Goal: Contribute content

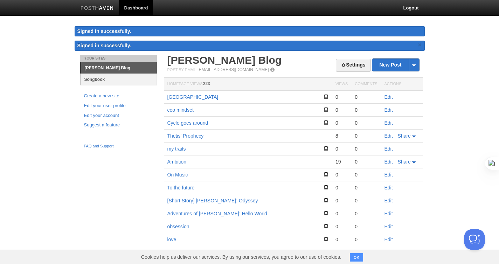
click at [88, 79] on link "Songbook" at bounding box center [119, 80] width 76 height 12
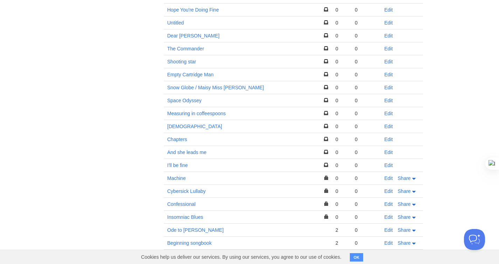
scroll to position [364, 0]
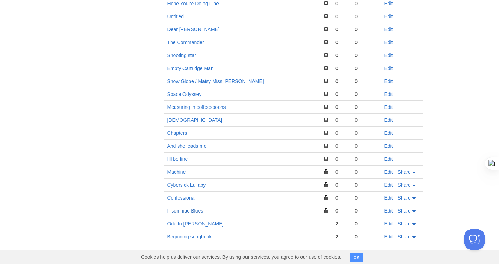
click at [190, 212] on link "Insomniac Blues" at bounding box center [185, 211] width 36 height 6
click at [386, 210] on link "Edit" at bounding box center [388, 211] width 8 height 6
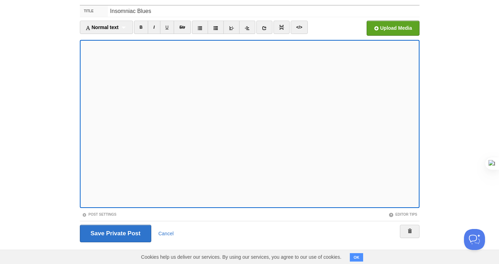
scroll to position [46, 0]
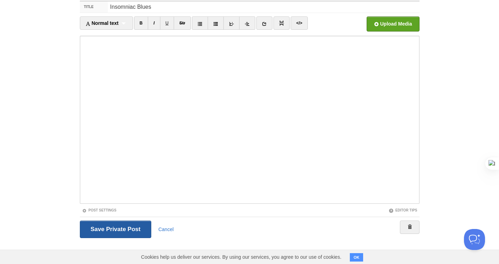
click at [131, 230] on input "Save Private Post" at bounding box center [116, 230] width 72 height 18
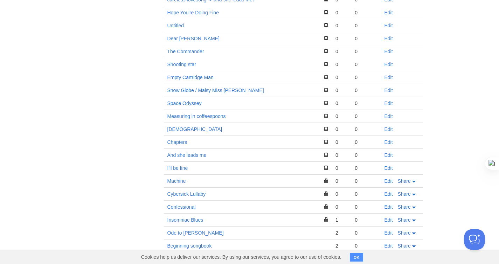
scroll to position [378, 0]
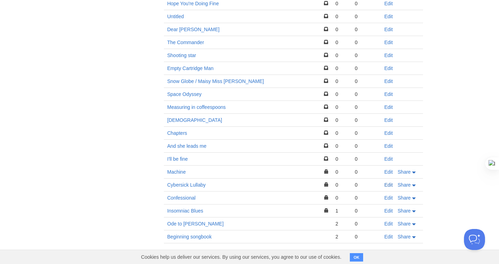
click at [389, 184] on link "Edit" at bounding box center [388, 185] width 8 height 6
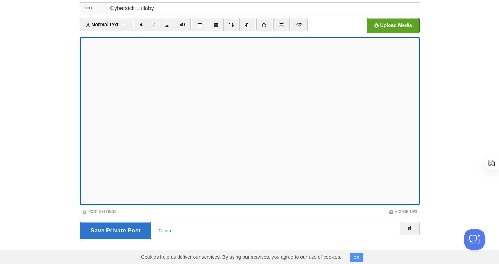
scroll to position [46, 0]
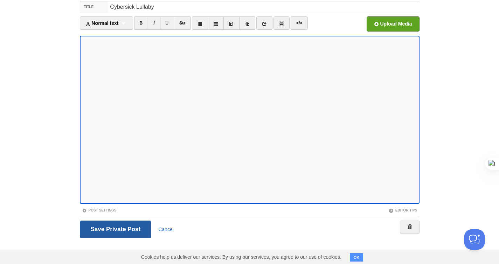
click at [96, 222] on input "Save and Publish" at bounding box center [116, 230] width 72 height 18
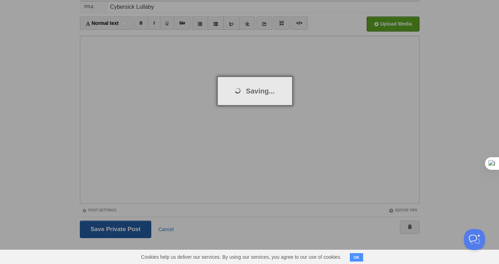
scroll to position [41, 0]
